Goal: Complete application form: Complete application form

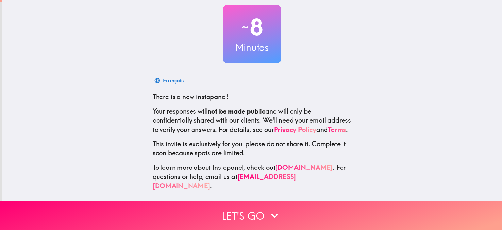
scroll to position [42, 0]
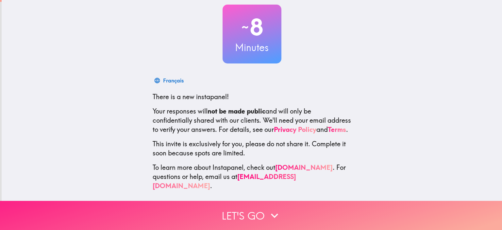
click at [234, 213] on button "Let's go" at bounding box center [251, 215] width 502 height 29
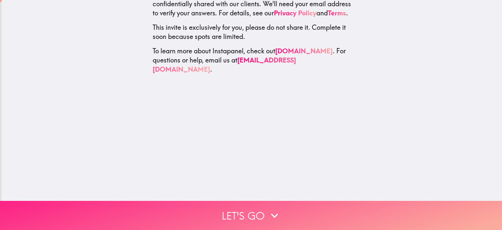
scroll to position [0, 0]
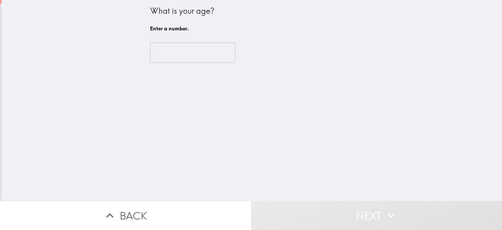
click at [181, 58] on input "number" at bounding box center [192, 52] width 85 height 20
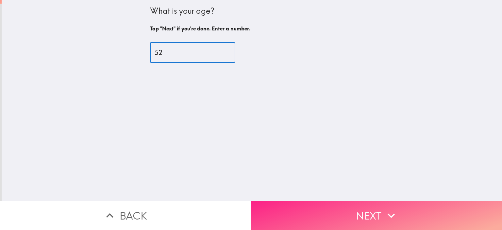
type input "52"
click at [372, 208] on button "Next" at bounding box center [376, 215] width 251 height 29
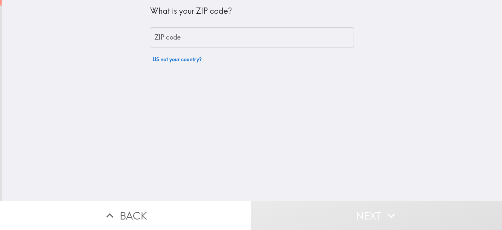
drag, startPoint x: 183, startPoint y: 38, endPoint x: 187, endPoint y: 42, distance: 4.6
click at [183, 38] on input "ZIP code" at bounding box center [252, 37] width 204 height 20
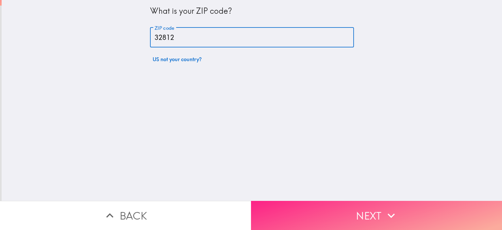
type input "32812"
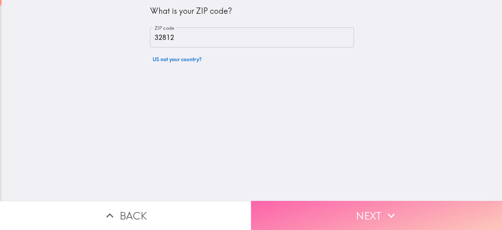
click at [371, 206] on button "Next" at bounding box center [376, 215] width 251 height 29
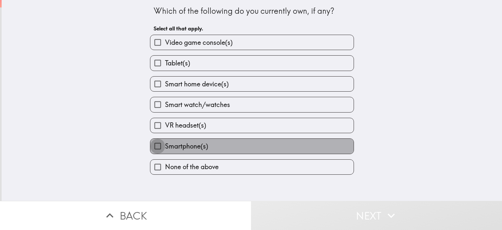
click at [155, 145] on input "Smartphone(s)" at bounding box center [157, 146] width 15 height 15
checkbox input "true"
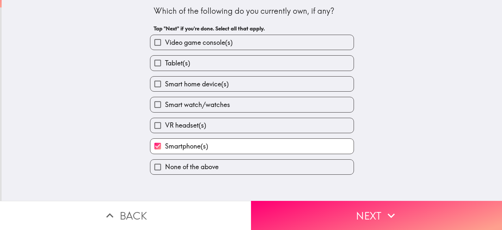
click at [152, 64] on input "Tablet(s)" at bounding box center [157, 63] width 15 height 15
checkbox input "true"
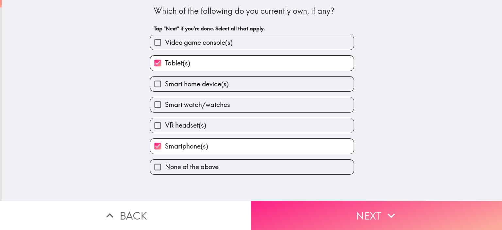
click at [376, 213] on button "Next" at bounding box center [376, 215] width 251 height 29
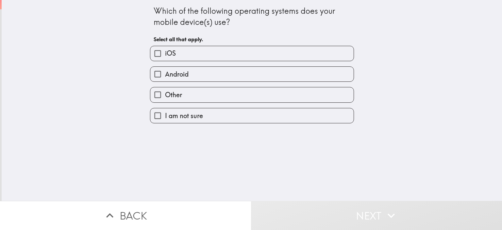
click at [178, 67] on label "Android" at bounding box center [251, 74] width 203 height 15
click at [165, 67] on input "Android" at bounding box center [157, 74] width 15 height 15
checkbox input "true"
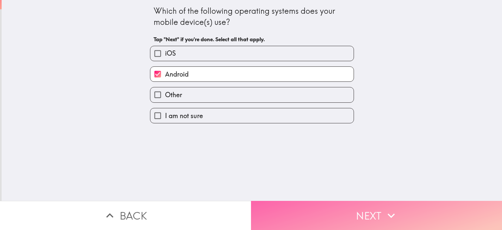
click at [389, 214] on icon "button" at bounding box center [391, 215] width 14 height 14
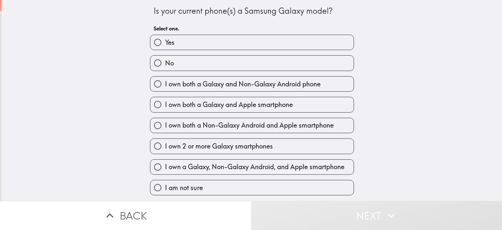
click at [159, 42] on input "Yes" at bounding box center [157, 42] width 15 height 15
radio input "true"
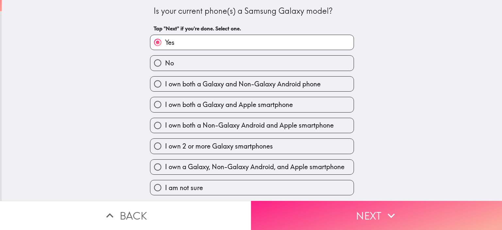
click at [366, 214] on button "Next" at bounding box center [376, 215] width 251 height 29
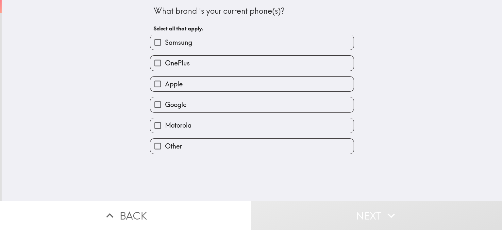
click at [169, 45] on span "Samsung" at bounding box center [178, 42] width 27 height 9
click at [165, 45] on input "Samsung" at bounding box center [157, 42] width 15 height 15
checkbox input "true"
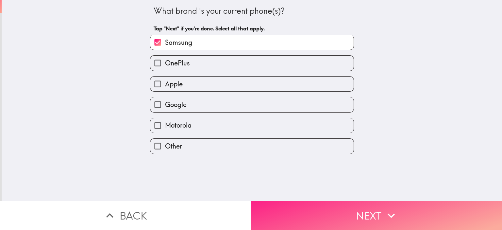
click at [384, 213] on icon "button" at bounding box center [391, 215] width 14 height 14
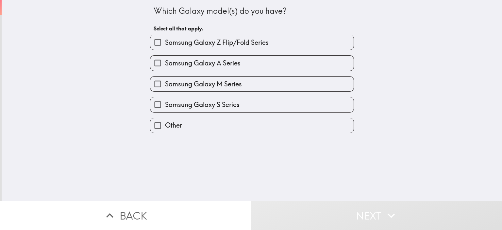
click at [165, 63] on span "Samsung Galaxy A Series" at bounding box center [202, 62] width 75 height 9
click at [162, 63] on input "Samsung Galaxy A Series" at bounding box center [157, 63] width 15 height 15
checkbox input "true"
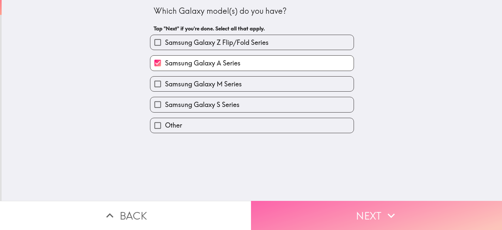
click at [359, 216] on button "Next" at bounding box center [376, 215] width 251 height 29
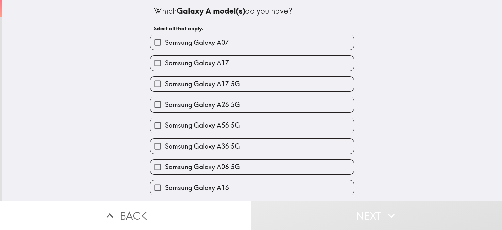
click at [192, 126] on span "Samsung Galaxy A56 5G" at bounding box center [202, 125] width 75 height 9
click at [165, 126] on input "Samsung Galaxy A56 5G" at bounding box center [157, 125] width 15 height 15
checkbox input "true"
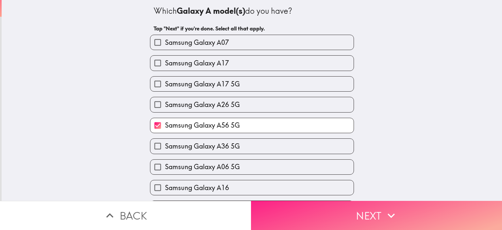
click at [362, 217] on button "Next" at bounding box center [376, 215] width 251 height 29
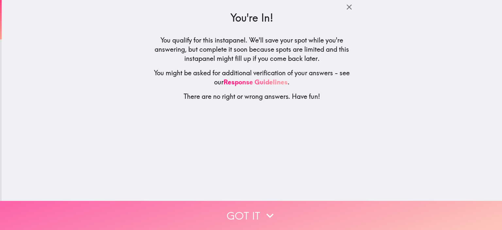
click at [247, 206] on button "Got it" at bounding box center [251, 215] width 502 height 29
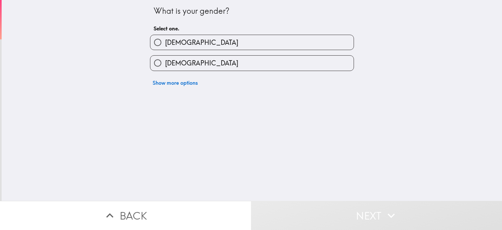
drag, startPoint x: 176, startPoint y: 42, endPoint x: 180, endPoint y: 46, distance: 5.6
click at [176, 42] on label "[DEMOGRAPHIC_DATA]" at bounding box center [251, 42] width 203 height 15
click at [165, 42] on input "[DEMOGRAPHIC_DATA]" at bounding box center [157, 42] width 15 height 15
radio input "true"
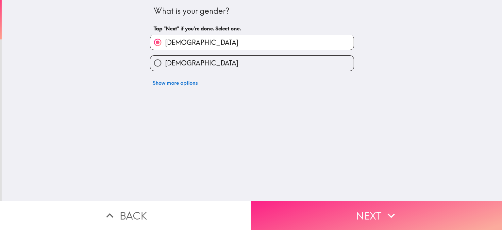
click at [365, 211] on button "Next" at bounding box center [376, 215] width 251 height 29
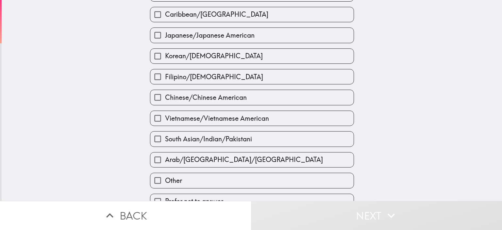
scroll to position [225, 0]
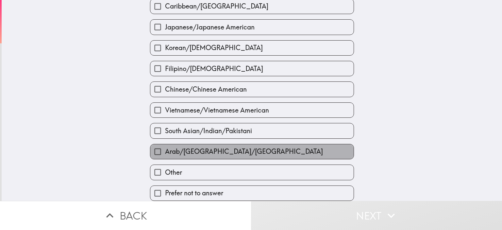
click at [245, 148] on span "Arab/[GEOGRAPHIC_DATA]/[GEOGRAPHIC_DATA]" at bounding box center [244, 151] width 158 height 9
click at [165, 148] on input "Arab/[GEOGRAPHIC_DATA]/[GEOGRAPHIC_DATA]" at bounding box center [157, 151] width 15 height 15
checkbox input "true"
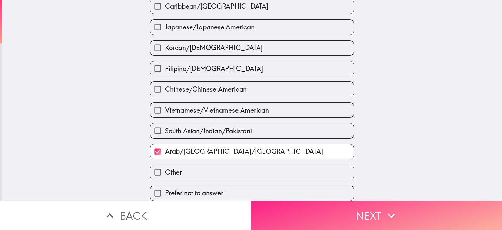
click at [365, 210] on button "Next" at bounding box center [376, 215] width 251 height 29
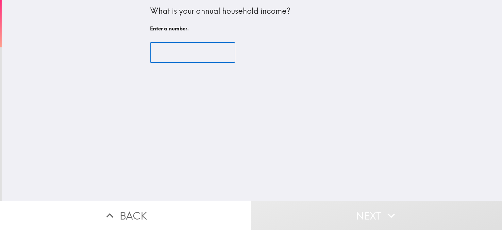
click at [204, 50] on input "number" at bounding box center [192, 52] width 85 height 20
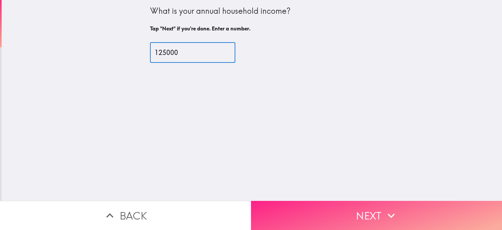
type input "125000"
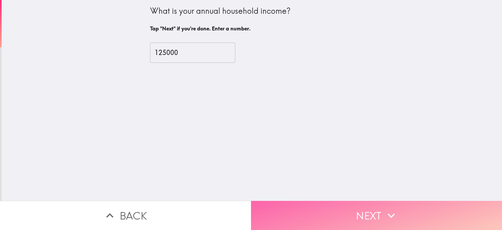
click at [370, 208] on button "Next" at bounding box center [376, 215] width 251 height 29
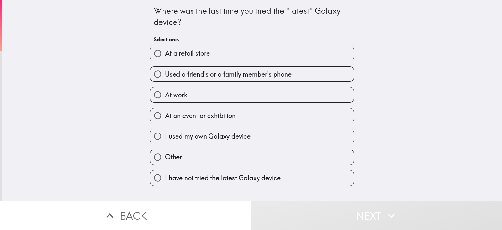
click at [174, 94] on span "At work" at bounding box center [176, 94] width 22 height 9
click at [165, 94] on input "At work" at bounding box center [157, 94] width 15 height 15
radio input "true"
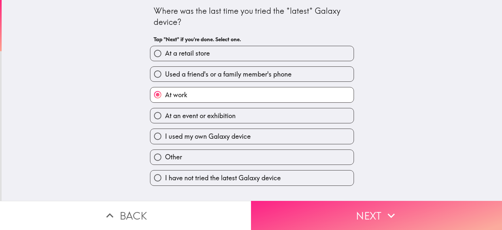
click at [372, 213] on button "Next" at bounding box center [376, 215] width 251 height 29
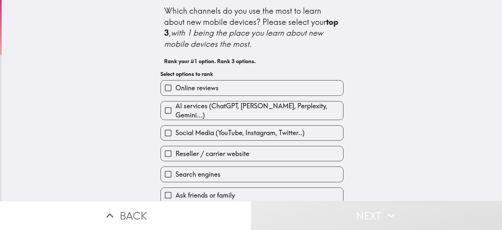
scroll to position [44, 0]
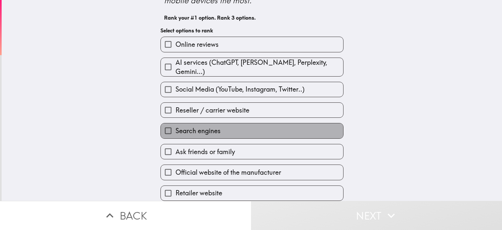
click at [181, 133] on label "Search engines" at bounding box center [252, 130] width 182 height 15
click at [175, 133] on input "Search engines" at bounding box center [168, 130] width 15 height 15
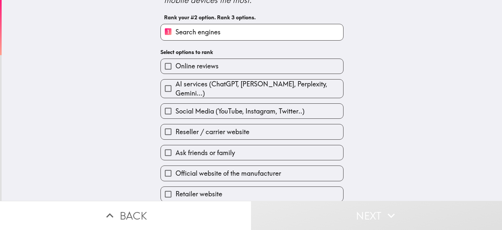
click at [161, 128] on input "Reseller / carrier website" at bounding box center [168, 131] width 15 height 15
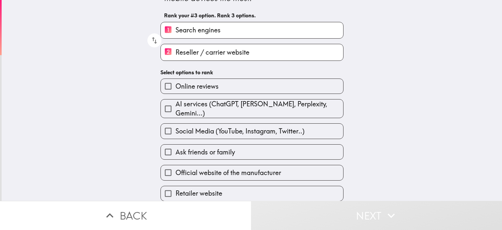
scroll to position [46, 0]
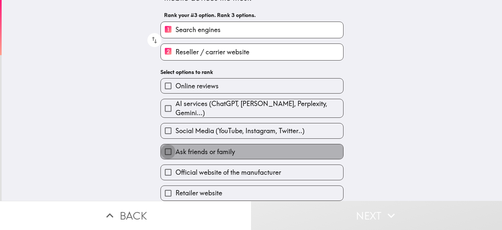
click at [161, 147] on input "Ask friends or family" at bounding box center [168, 151] width 15 height 15
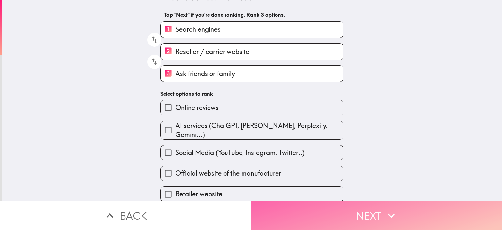
click at [378, 211] on button "Next" at bounding box center [376, 215] width 251 height 29
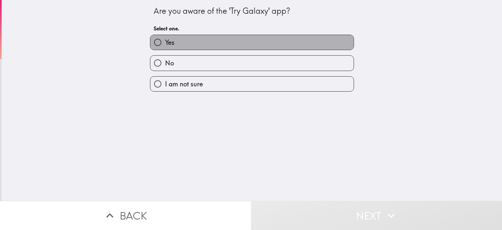
click at [169, 43] on span "Yes" at bounding box center [169, 42] width 9 height 9
click at [165, 43] on input "Yes" at bounding box center [157, 42] width 15 height 15
radio input "true"
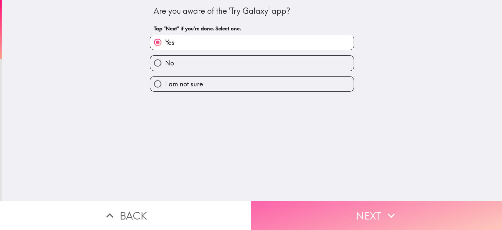
click at [365, 212] on button "Next" at bounding box center [376, 215] width 251 height 29
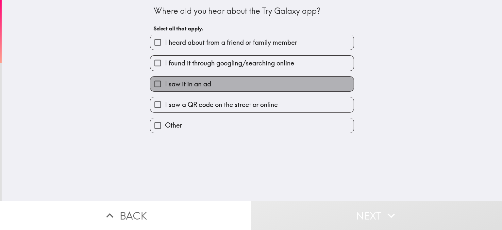
click at [176, 87] on span "I saw it in an ad" at bounding box center [188, 83] width 46 height 9
click at [165, 87] on input "I saw it in an ad" at bounding box center [157, 83] width 15 height 15
checkbox input "true"
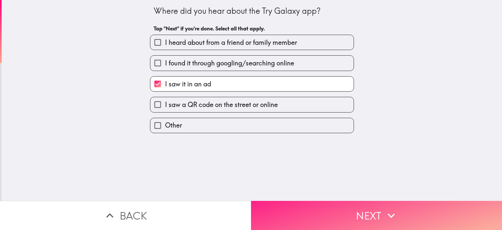
click at [358, 215] on button "Next" at bounding box center [376, 215] width 251 height 29
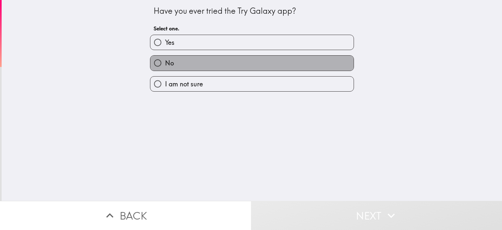
click at [167, 59] on span "No" at bounding box center [169, 62] width 9 height 9
click at [165, 59] on input "No" at bounding box center [157, 63] width 15 height 15
radio input "true"
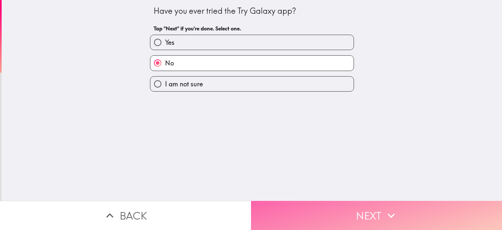
click at [376, 210] on button "Next" at bounding box center [376, 215] width 251 height 29
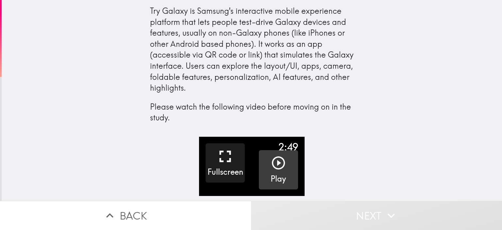
click at [273, 164] on icon "button" at bounding box center [278, 162] width 13 height 13
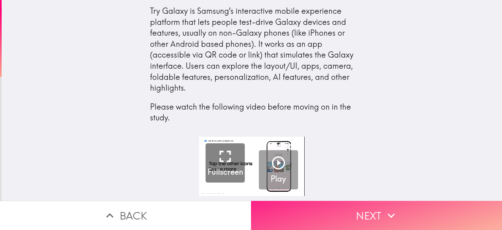
click at [388, 209] on icon "button" at bounding box center [391, 215] width 14 height 14
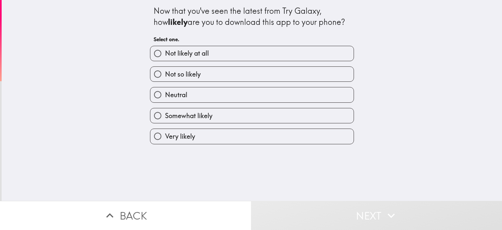
click at [191, 95] on label "Neutral" at bounding box center [251, 94] width 203 height 15
click at [165, 95] on input "Neutral" at bounding box center [157, 94] width 15 height 15
radio input "true"
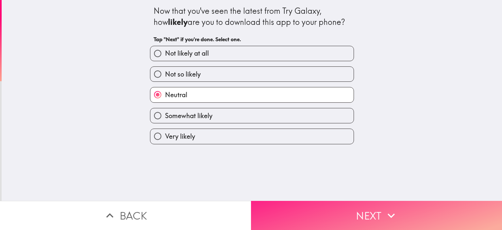
click at [369, 208] on button "Next" at bounding box center [376, 215] width 251 height 29
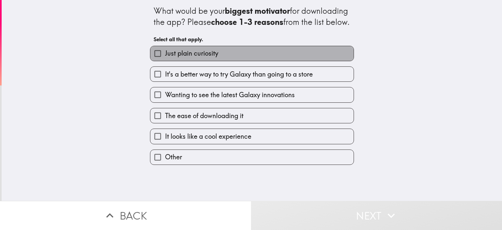
click at [204, 58] on span "Just plain curiosity" at bounding box center [191, 53] width 53 height 9
click at [165, 61] on input "Just plain curiosity" at bounding box center [157, 53] width 15 height 15
checkbox input "true"
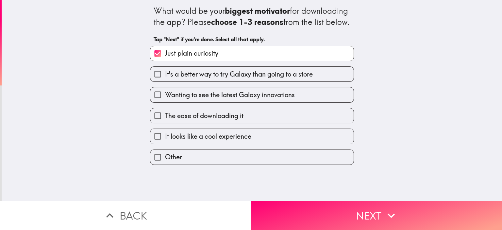
click at [196, 99] on span "Wanting to see the latest Galaxy innovations" at bounding box center [230, 94] width 130 height 9
click at [165, 102] on input "Wanting to see the latest Galaxy innovations" at bounding box center [157, 94] width 15 height 15
checkbox input "true"
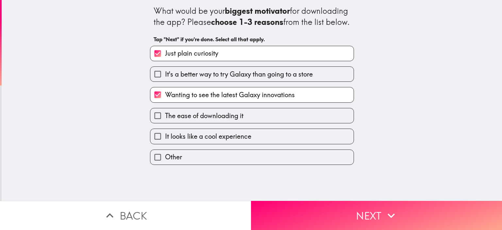
click at [189, 120] on span "The ease of downloading it" at bounding box center [204, 115] width 78 height 9
click at [165, 123] on input "The ease of downloading it" at bounding box center [157, 115] width 15 height 15
checkbox input "true"
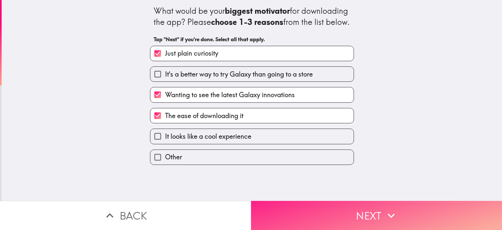
click at [384, 208] on icon "button" at bounding box center [391, 215] width 14 height 14
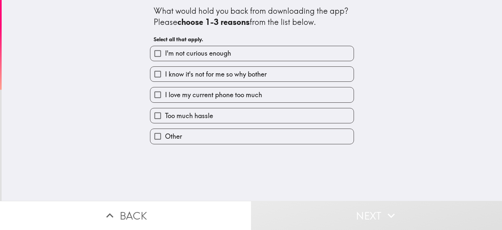
click at [203, 55] on span "I'm not curious enough" at bounding box center [198, 53] width 66 height 9
click at [165, 55] on input "I'm not curious enough" at bounding box center [157, 53] width 15 height 15
checkbox input "true"
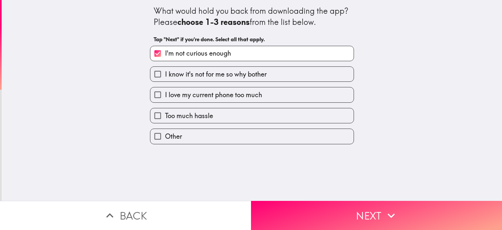
click at [197, 96] on span "I love my current phone too much" at bounding box center [213, 94] width 97 height 9
click at [165, 96] on input "I love my current phone too much" at bounding box center [157, 94] width 15 height 15
checkbox input "true"
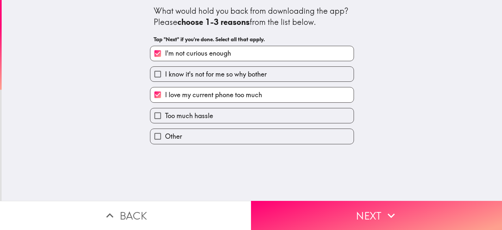
drag, startPoint x: 192, startPoint y: 115, endPoint x: 219, endPoint y: 130, distance: 31.6
click at [192, 115] on span "Too much hassle" at bounding box center [189, 115] width 48 height 9
click at [165, 115] on input "Too much hassle" at bounding box center [157, 115] width 15 height 15
checkbox input "true"
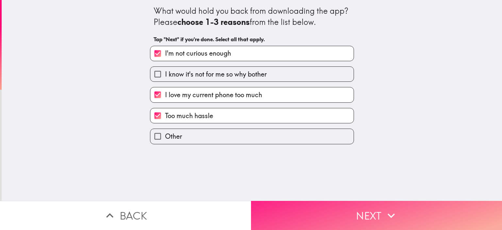
click at [391, 208] on icon "button" at bounding box center [391, 215] width 14 height 14
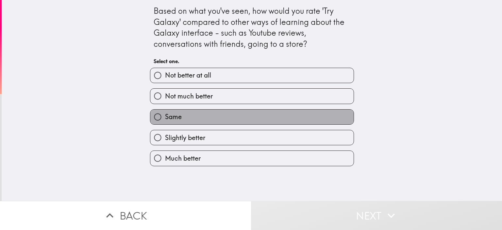
click at [212, 117] on label "Same" at bounding box center [251, 116] width 203 height 15
click at [165, 117] on input "Same" at bounding box center [157, 116] width 15 height 15
radio input "true"
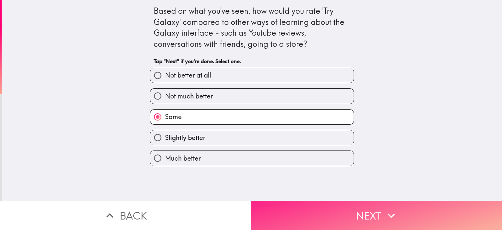
click at [330, 211] on button "Next" at bounding box center [376, 215] width 251 height 29
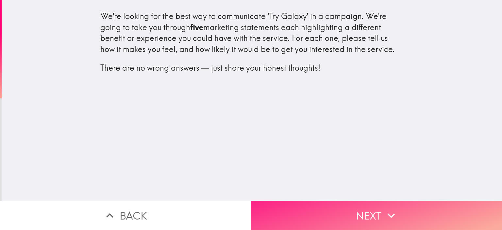
click at [378, 208] on button "Next" at bounding box center [376, 215] width 251 height 29
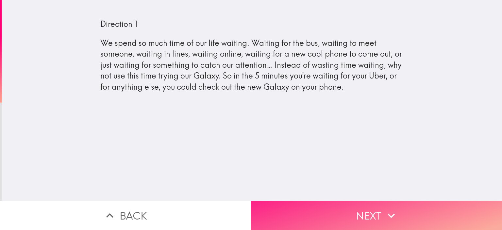
click at [358, 209] on button "Next" at bounding box center [376, 215] width 251 height 29
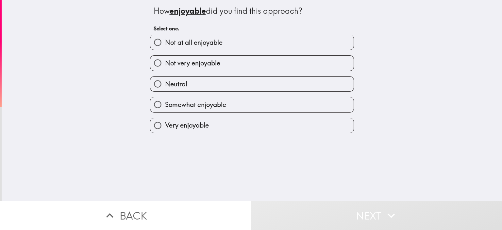
click at [198, 85] on label "Neutral" at bounding box center [251, 83] width 203 height 15
click at [165, 85] on input "Neutral" at bounding box center [157, 83] width 15 height 15
radio input "true"
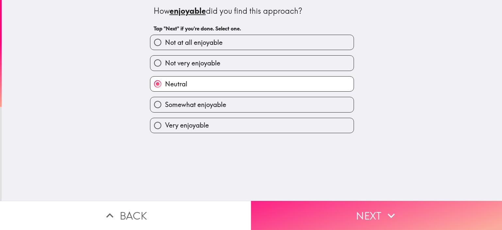
click at [343, 213] on button "Next" at bounding box center [376, 215] width 251 height 29
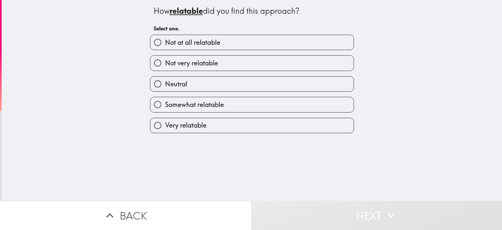
click at [210, 86] on label "Neutral" at bounding box center [251, 83] width 203 height 15
click at [165, 86] on input "Neutral" at bounding box center [157, 83] width 15 height 15
radio input "true"
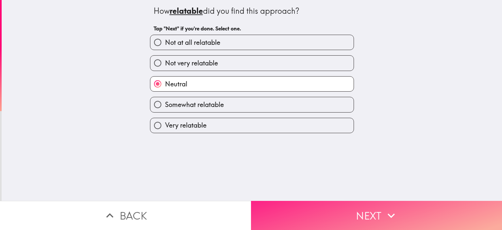
click at [338, 214] on button "Next" at bounding box center [376, 215] width 251 height 29
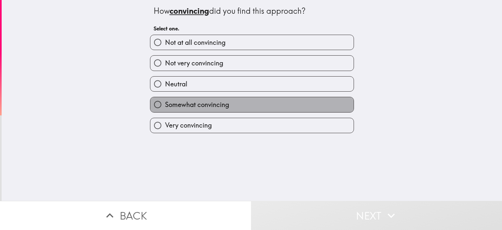
drag, startPoint x: 195, startPoint y: 104, endPoint x: 249, endPoint y: 154, distance: 73.7
click at [195, 104] on span "Somewhat convincing" at bounding box center [197, 104] width 64 height 9
click at [165, 104] on input "Somewhat convincing" at bounding box center [157, 104] width 15 height 15
radio input "true"
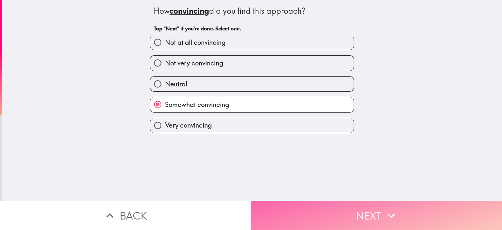
click at [340, 211] on button "Next" at bounding box center [376, 215] width 251 height 29
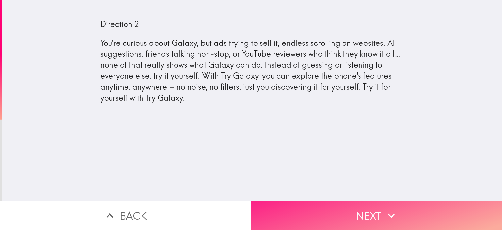
click at [362, 206] on button "Next" at bounding box center [376, 215] width 251 height 29
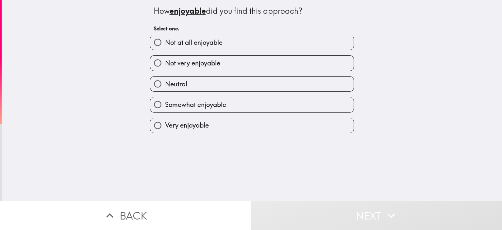
click at [232, 86] on label "Neutral" at bounding box center [251, 83] width 203 height 15
click at [165, 86] on input "Neutral" at bounding box center [157, 83] width 15 height 15
radio input "true"
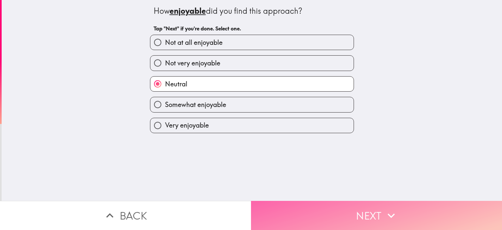
click at [346, 213] on button "Next" at bounding box center [376, 215] width 251 height 29
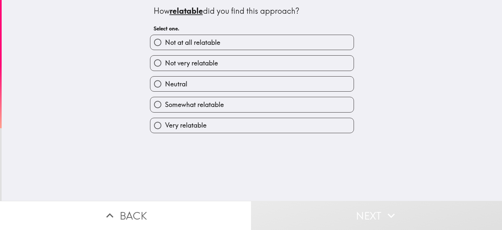
click at [229, 85] on label "Neutral" at bounding box center [251, 83] width 203 height 15
click at [165, 85] on input "Neutral" at bounding box center [157, 83] width 15 height 15
radio input "true"
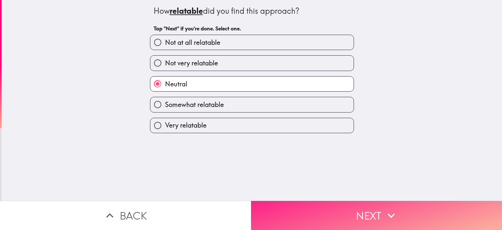
click at [331, 206] on button "Next" at bounding box center [376, 215] width 251 height 29
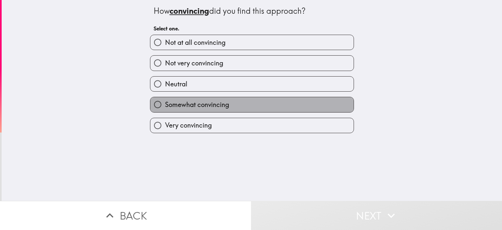
click at [230, 109] on label "Somewhat convincing" at bounding box center [251, 104] width 203 height 15
click at [165, 109] on input "Somewhat convincing" at bounding box center [157, 104] width 15 height 15
radio input "true"
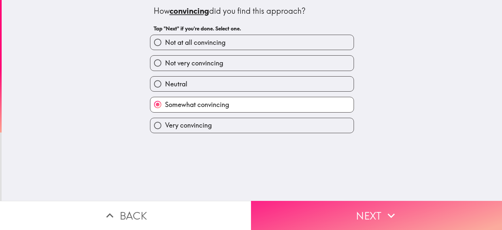
click at [314, 205] on button "Next" at bounding box center [376, 215] width 251 height 29
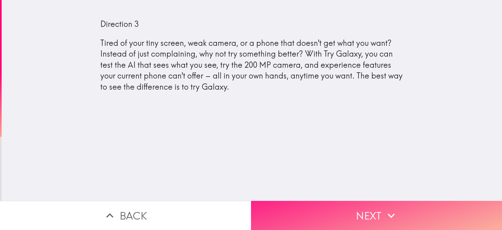
click at [339, 206] on button "Next" at bounding box center [376, 215] width 251 height 29
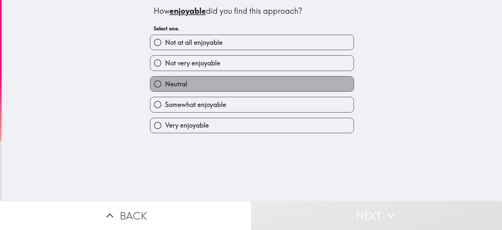
click at [216, 87] on label "Neutral" at bounding box center [251, 83] width 203 height 15
click at [165, 87] on input "Neutral" at bounding box center [157, 83] width 15 height 15
radio input "true"
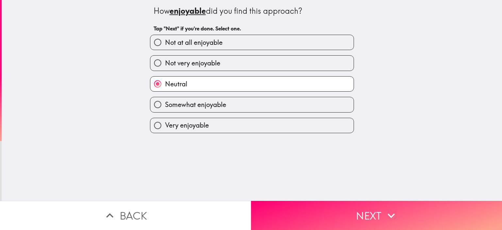
click at [212, 102] on span "Somewhat enjoyable" at bounding box center [195, 104] width 61 height 9
click at [165, 102] on input "Somewhat enjoyable" at bounding box center [157, 104] width 15 height 15
radio input "true"
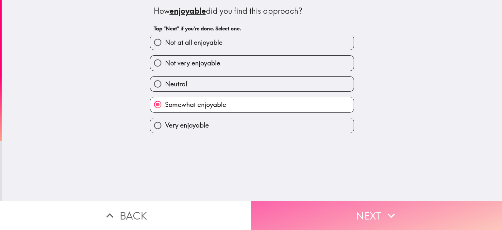
click at [318, 209] on button "Next" at bounding box center [376, 215] width 251 height 29
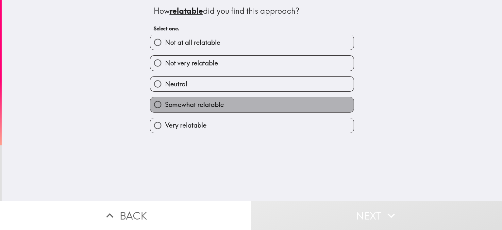
click at [238, 102] on label "Somewhat relatable" at bounding box center [251, 104] width 203 height 15
click at [165, 102] on input "Somewhat relatable" at bounding box center [157, 104] width 15 height 15
radio input "true"
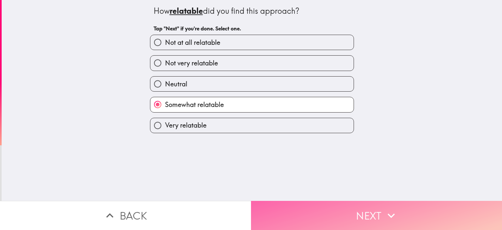
drag, startPoint x: 323, startPoint y: 209, endPoint x: 320, endPoint y: 204, distance: 6.2
click at [322, 206] on button "Next" at bounding box center [376, 215] width 251 height 29
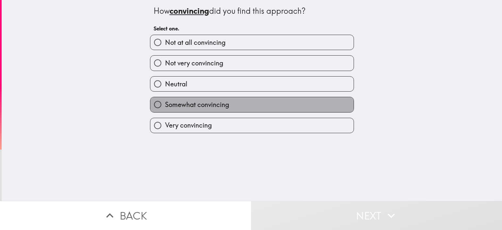
click at [259, 99] on label "Somewhat convincing" at bounding box center [251, 104] width 203 height 15
click at [165, 99] on input "Somewhat convincing" at bounding box center [157, 104] width 15 height 15
radio input "true"
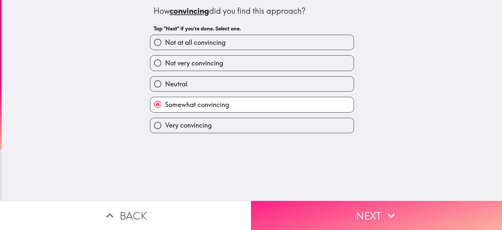
click at [339, 213] on button "Next" at bounding box center [376, 215] width 251 height 29
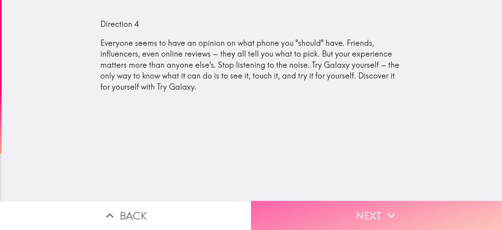
click at [351, 211] on button "Next" at bounding box center [376, 215] width 251 height 29
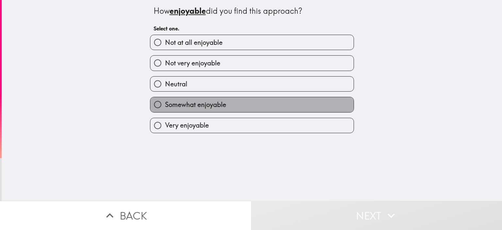
click at [273, 103] on label "Somewhat enjoyable" at bounding box center [251, 104] width 203 height 15
click at [165, 103] on input "Somewhat enjoyable" at bounding box center [157, 104] width 15 height 15
radio input "true"
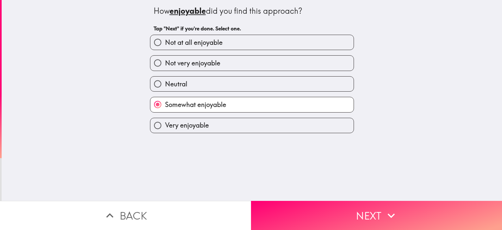
drag, startPoint x: 320, startPoint y: 207, endPoint x: 296, endPoint y: 175, distance: 40.6
click at [320, 208] on button "Next" at bounding box center [376, 215] width 251 height 29
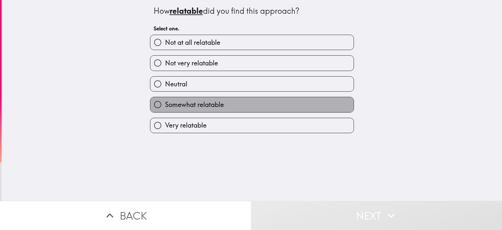
click at [263, 103] on label "Somewhat relatable" at bounding box center [251, 104] width 203 height 15
click at [165, 103] on input "Somewhat relatable" at bounding box center [157, 104] width 15 height 15
radio input "true"
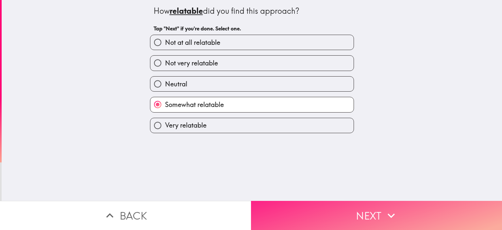
click at [314, 209] on button "Next" at bounding box center [376, 215] width 251 height 29
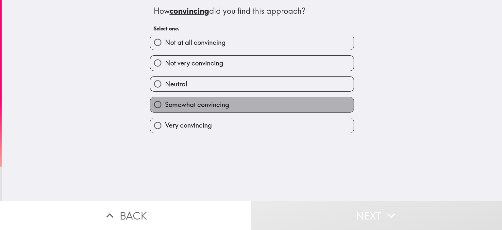
click at [260, 104] on label "Somewhat convincing" at bounding box center [251, 104] width 203 height 15
click at [165, 104] on input "Somewhat convincing" at bounding box center [157, 104] width 15 height 15
radio input "true"
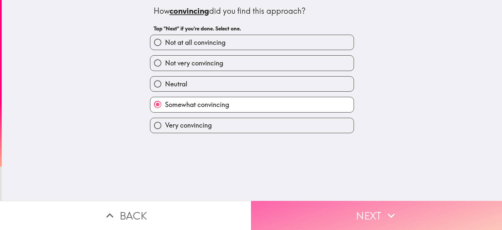
click at [315, 214] on button "Next" at bounding box center [376, 215] width 251 height 29
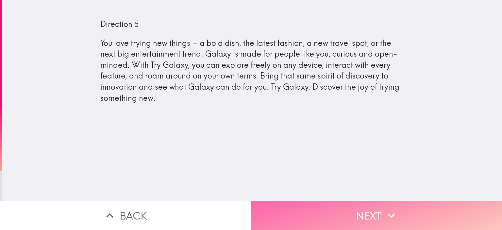
click at [353, 209] on button "Next" at bounding box center [376, 215] width 251 height 29
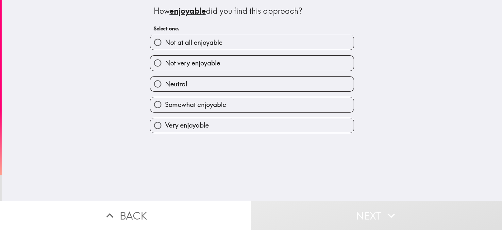
click at [270, 104] on label "Somewhat enjoyable" at bounding box center [251, 104] width 203 height 15
click at [165, 104] on input "Somewhat enjoyable" at bounding box center [157, 104] width 15 height 15
radio input "true"
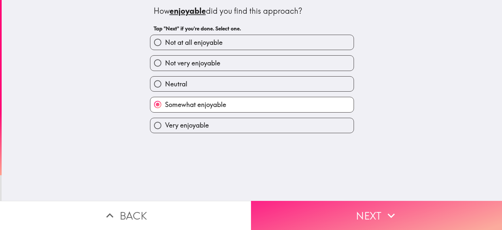
drag, startPoint x: 301, startPoint y: 212, endPoint x: 279, endPoint y: 180, distance: 38.5
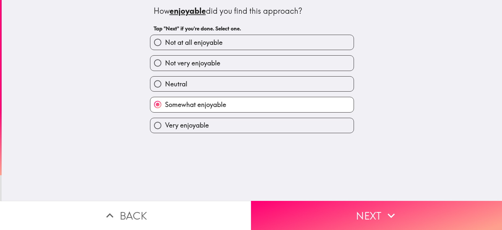
click at [300, 210] on button "Next" at bounding box center [376, 215] width 251 height 29
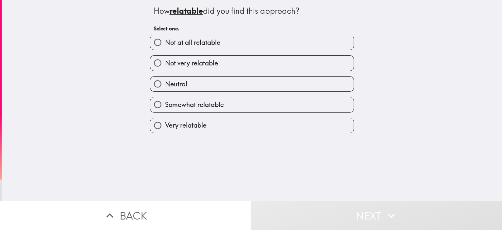
click at [252, 100] on label "Somewhat relatable" at bounding box center [251, 104] width 203 height 15
click at [165, 100] on input "Somewhat relatable" at bounding box center [157, 104] width 15 height 15
radio input "true"
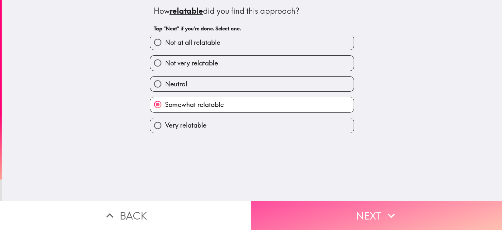
drag, startPoint x: 318, startPoint y: 208, endPoint x: 277, endPoint y: 151, distance: 70.8
click at [314, 205] on button "Next" at bounding box center [376, 215] width 251 height 29
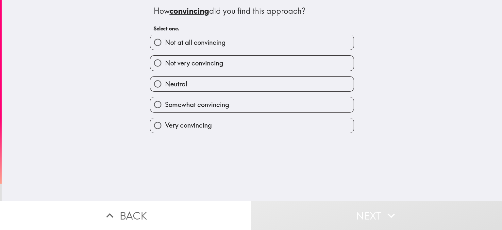
click at [251, 100] on label "Somewhat convincing" at bounding box center [251, 104] width 203 height 15
click at [165, 100] on input "Somewhat convincing" at bounding box center [157, 104] width 15 height 15
radio input "true"
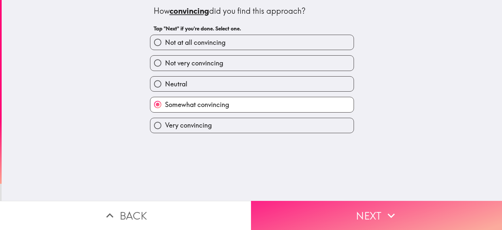
click at [315, 214] on button "Next" at bounding box center [376, 215] width 251 height 29
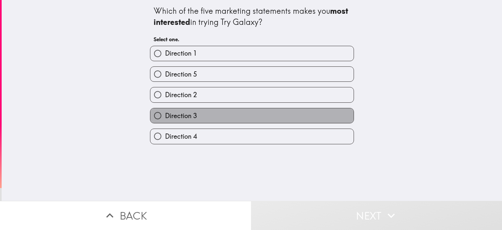
click at [237, 113] on label "Direction 3" at bounding box center [251, 115] width 203 height 15
click at [165, 113] on input "Direction 3" at bounding box center [157, 115] width 15 height 15
radio input "true"
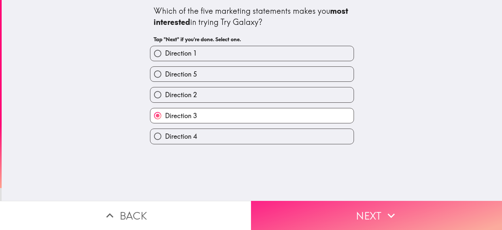
click at [318, 209] on button "Next" at bounding box center [376, 215] width 251 height 29
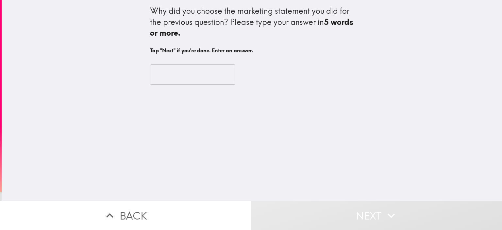
click at [198, 72] on input "text" at bounding box center [192, 74] width 85 height 20
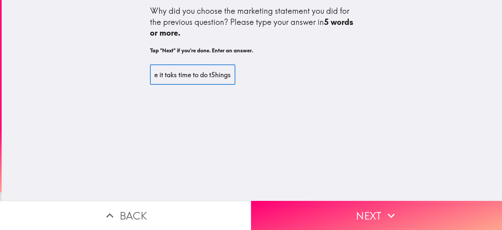
scroll to position [0, 31]
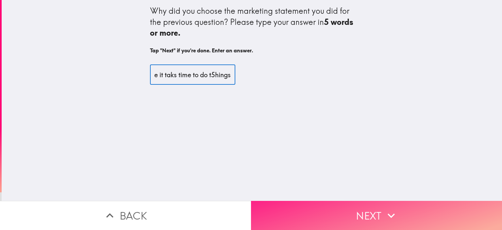
type input "some time it taks time to do t5hings"
click at [348, 212] on button "Next" at bounding box center [376, 215] width 251 height 29
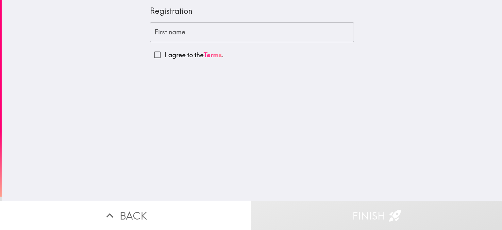
click at [194, 37] on input "First name" at bounding box center [252, 32] width 204 height 20
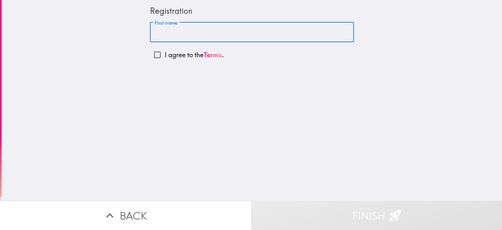
type input "Zouheir"
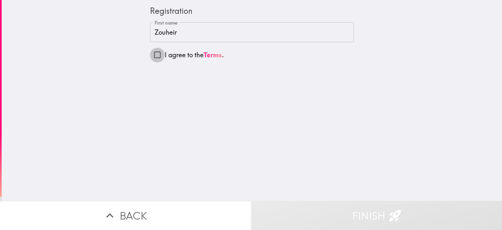
click at [156, 56] on input "I agree to the Terms ." at bounding box center [157, 54] width 15 height 15
checkbox input "true"
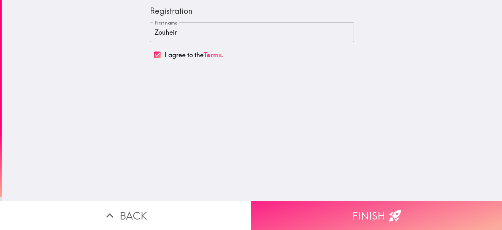
click at [365, 206] on button "Finish" at bounding box center [376, 215] width 251 height 29
